Goal: Transaction & Acquisition: Purchase product/service

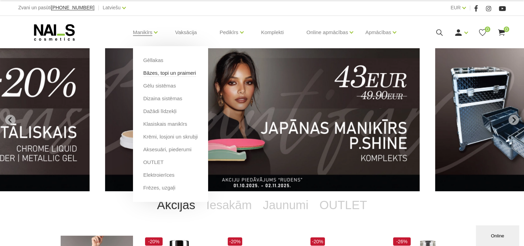
click at [158, 73] on link "Bāzes, topi un praimeri" at bounding box center [169, 73] width 53 height 8
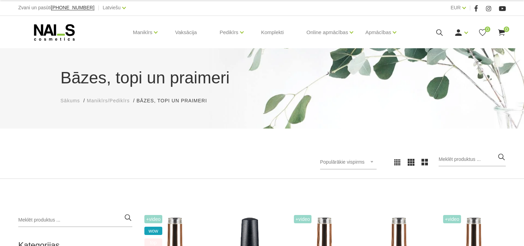
click at [120, 102] on span "Manikīrs/Pedikīrs" at bounding box center [108, 101] width 43 height 6
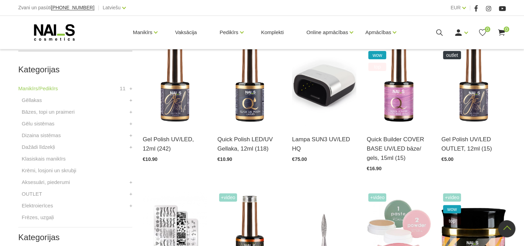
scroll to position [172, 0]
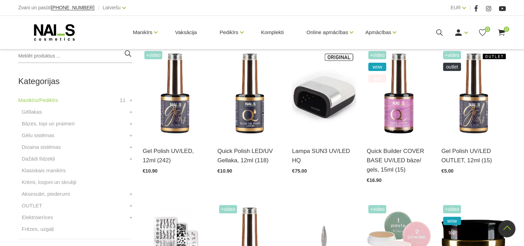
click at [85, 135] on li "Gēlu sistēmas Būvējošie gēli WANTED Būvējošie gēli + Krāsainie gēli +" at bounding box center [75, 137] width 114 height 12
click at [49, 136] on link "Gēlu sistēmas" at bounding box center [38, 135] width 33 height 8
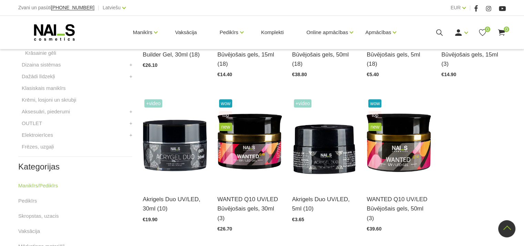
scroll to position [310, 0]
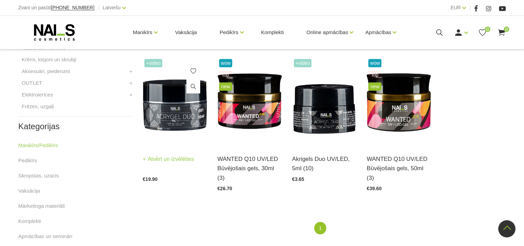
click at [179, 111] on img at bounding box center [175, 101] width 64 height 89
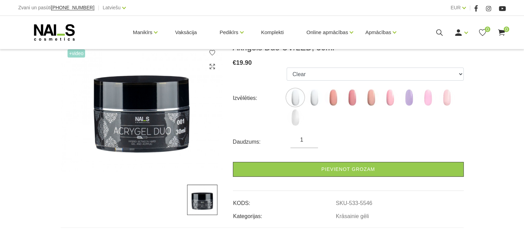
scroll to position [69, 0]
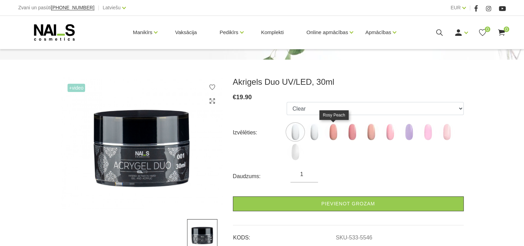
click at [331, 131] on img at bounding box center [332, 131] width 17 height 17
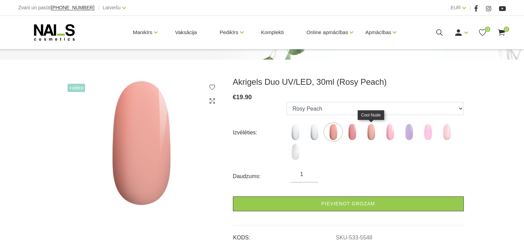
click at [371, 131] on img at bounding box center [370, 131] width 17 height 17
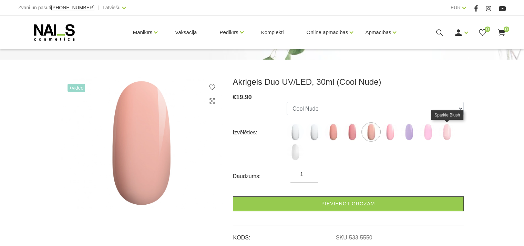
click at [449, 135] on img at bounding box center [446, 131] width 17 height 17
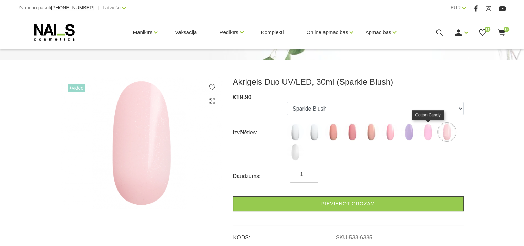
click at [429, 133] on img at bounding box center [427, 131] width 17 height 17
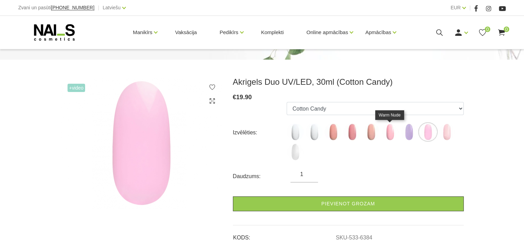
click at [390, 135] on img at bounding box center [389, 131] width 17 height 17
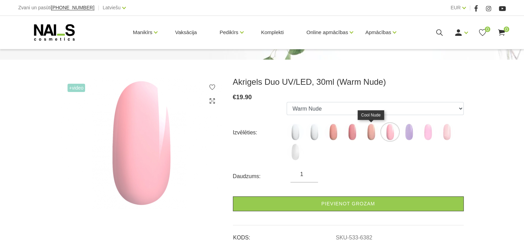
click at [368, 136] on img at bounding box center [370, 131] width 17 height 17
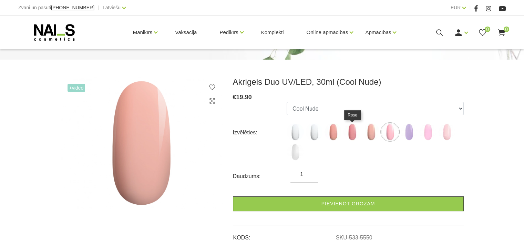
click at [351, 135] on img at bounding box center [351, 131] width 17 height 17
select select "5549"
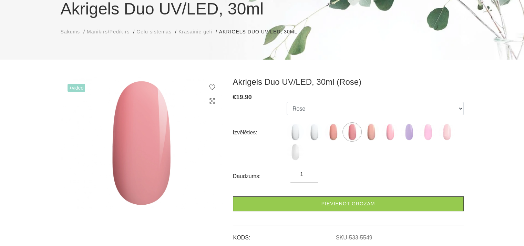
scroll to position [0, 0]
